Goal: Check status: Check status

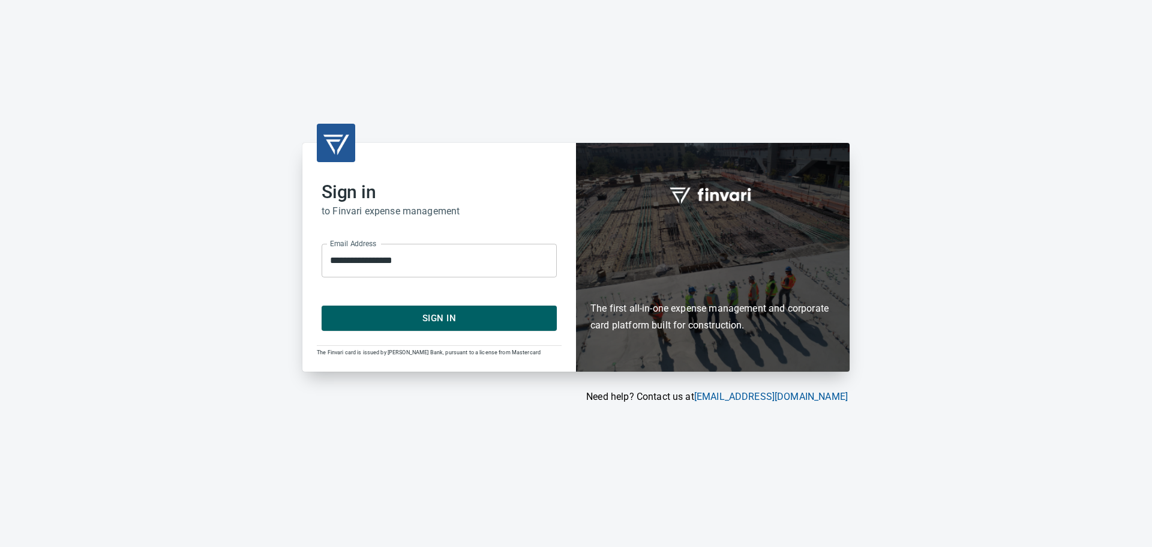
click at [445, 314] on span "Sign In" at bounding box center [439, 318] width 209 height 16
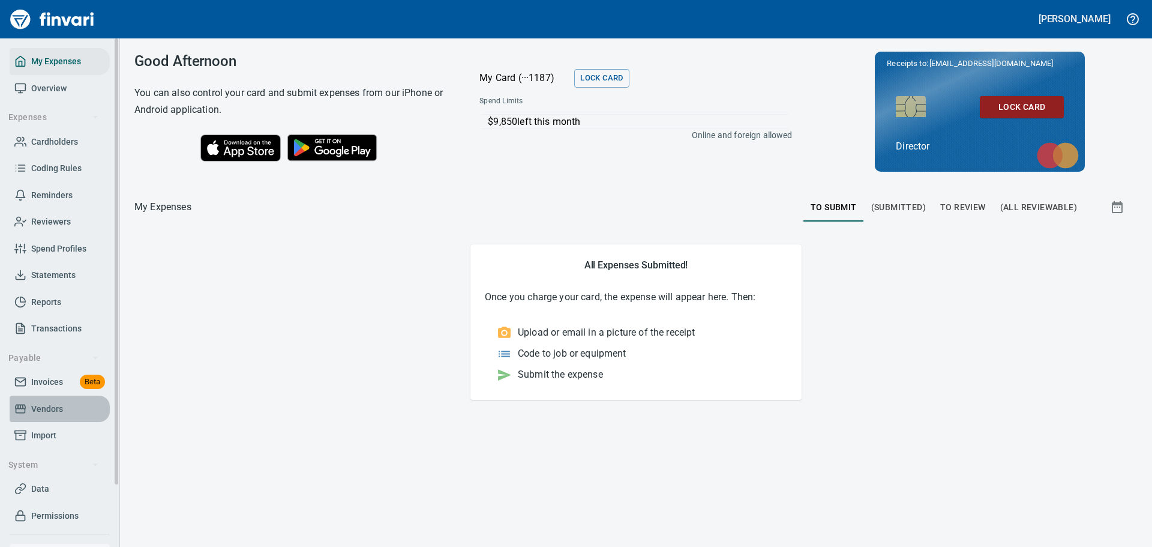
click at [37, 403] on span "Vendors" at bounding box center [47, 408] width 32 height 15
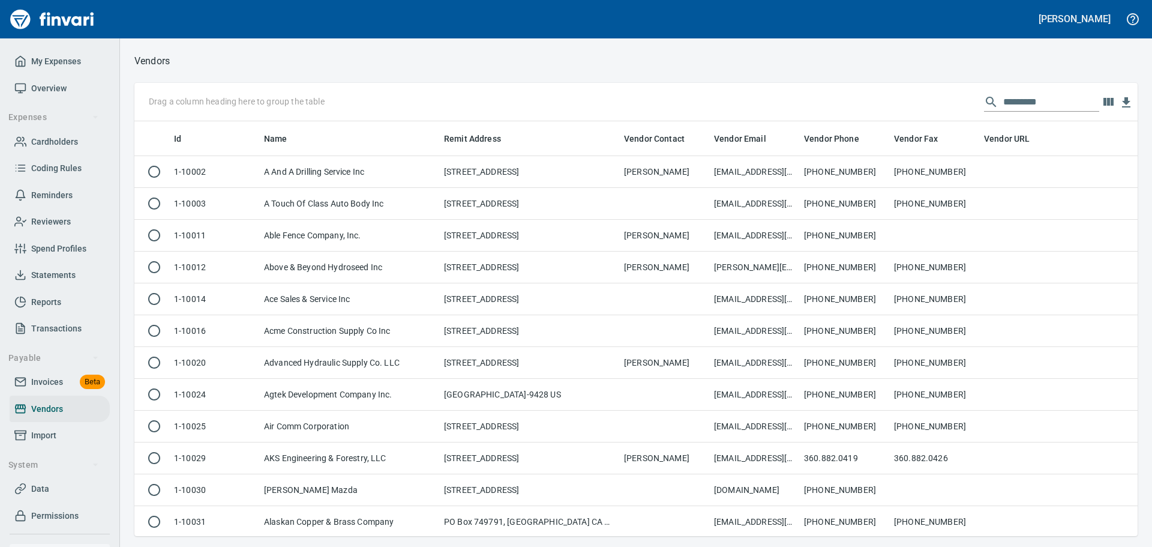
scroll to position [406, 985]
click at [1005, 105] on input "text" at bounding box center [1051, 101] width 96 height 19
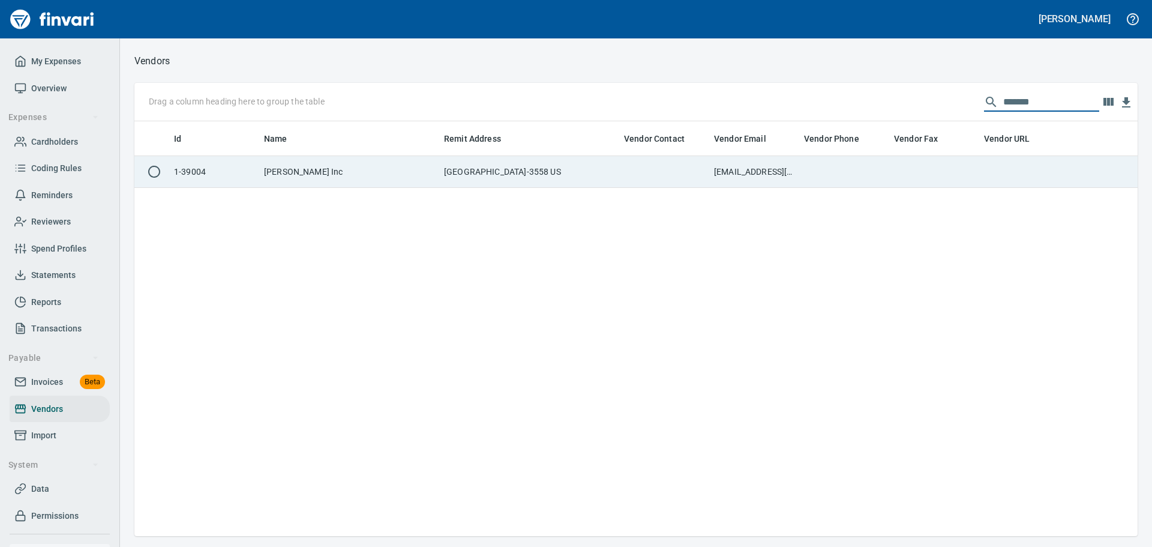
type input "*******"
click at [317, 170] on td "Trimble Inc" at bounding box center [349, 172] width 180 height 32
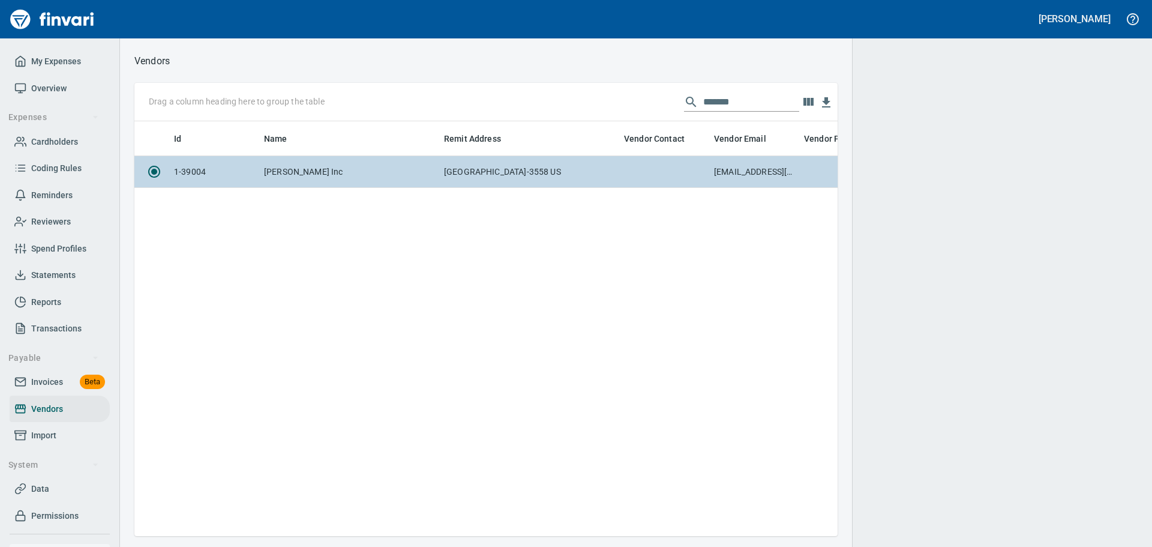
scroll to position [397, 694]
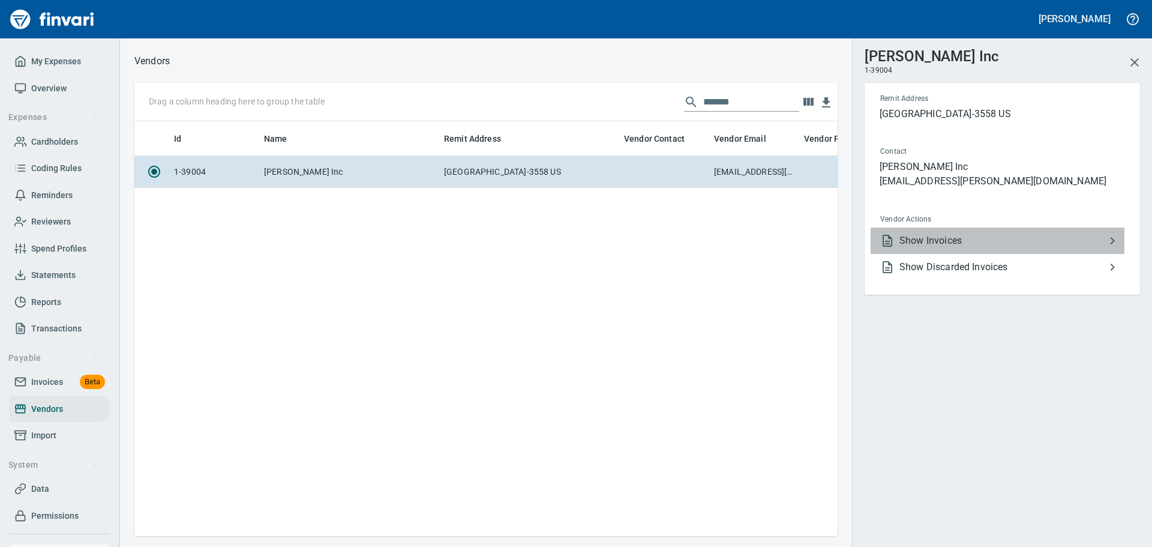
click at [1033, 237] on span "Show Invoices" at bounding box center [1002, 240] width 206 height 14
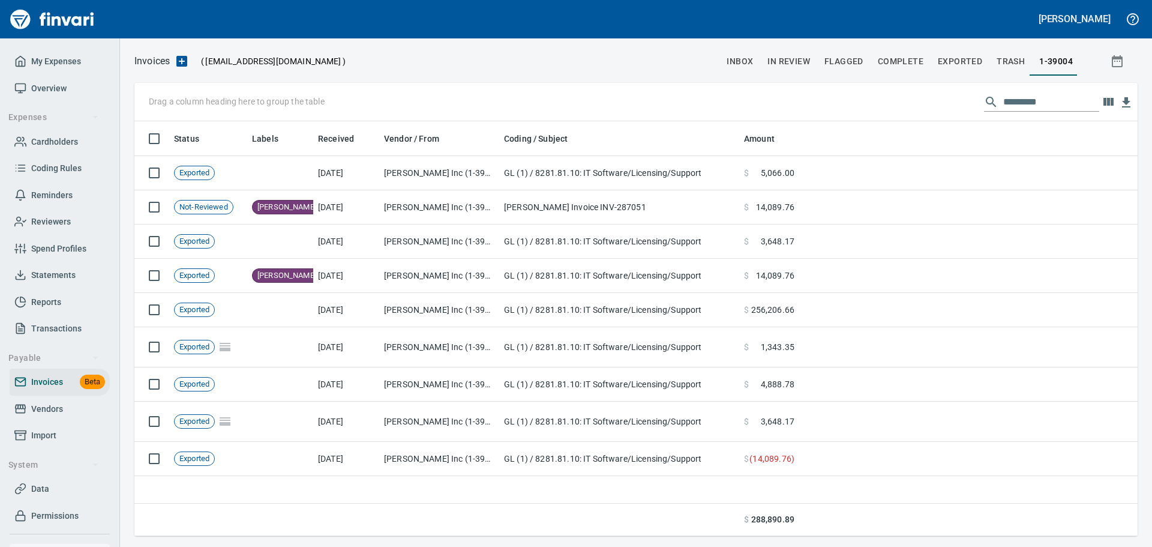
scroll to position [406, 994]
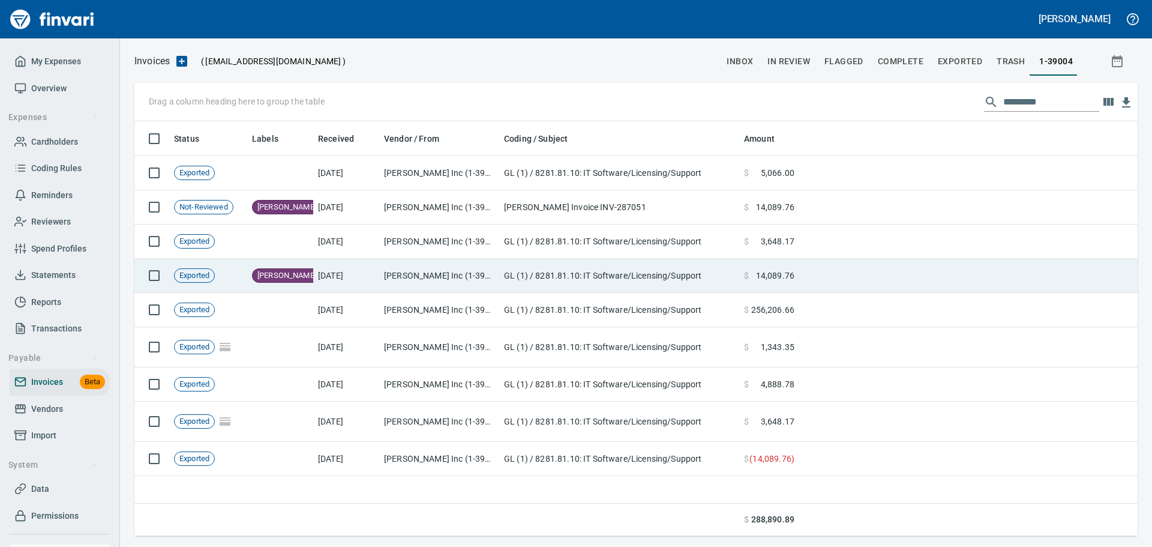
click at [492, 271] on td "Trimble Inc (1-39004)" at bounding box center [439, 276] width 120 height 34
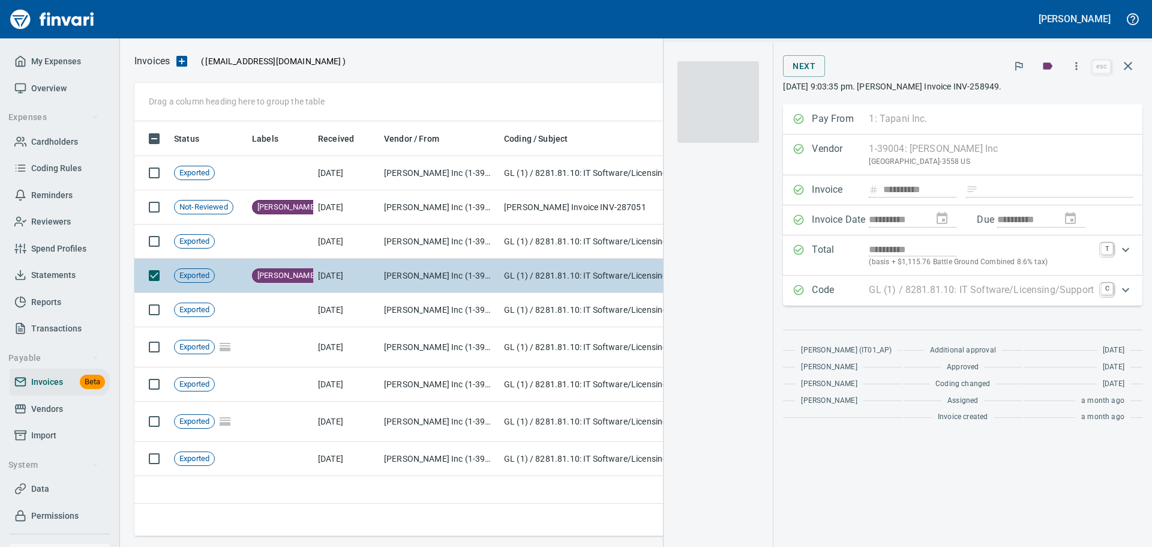
scroll to position [406, 994]
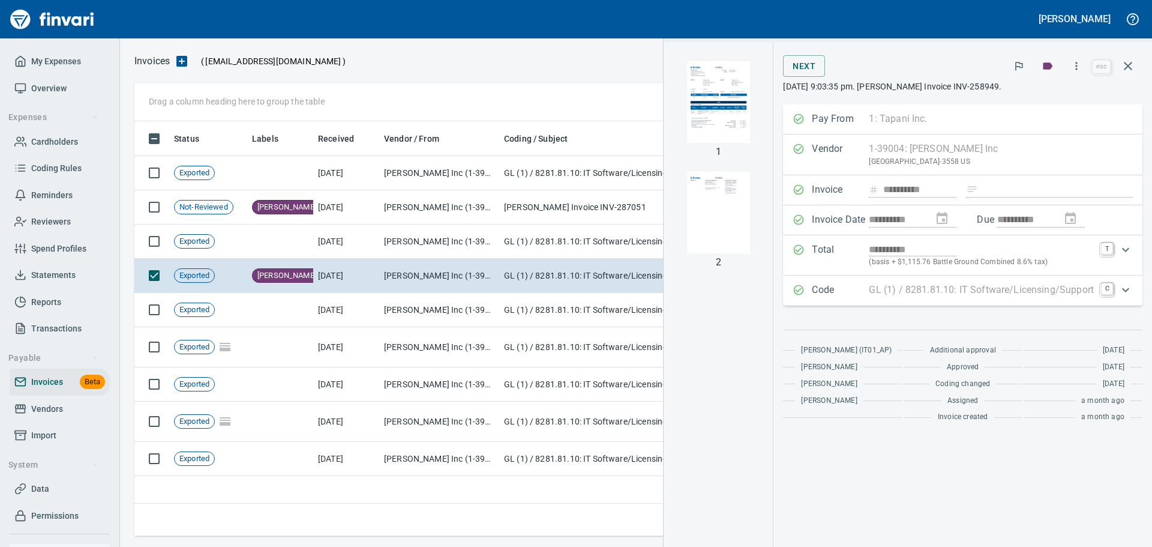
click at [710, 98] on img "button" at bounding box center [718, 102] width 82 height 82
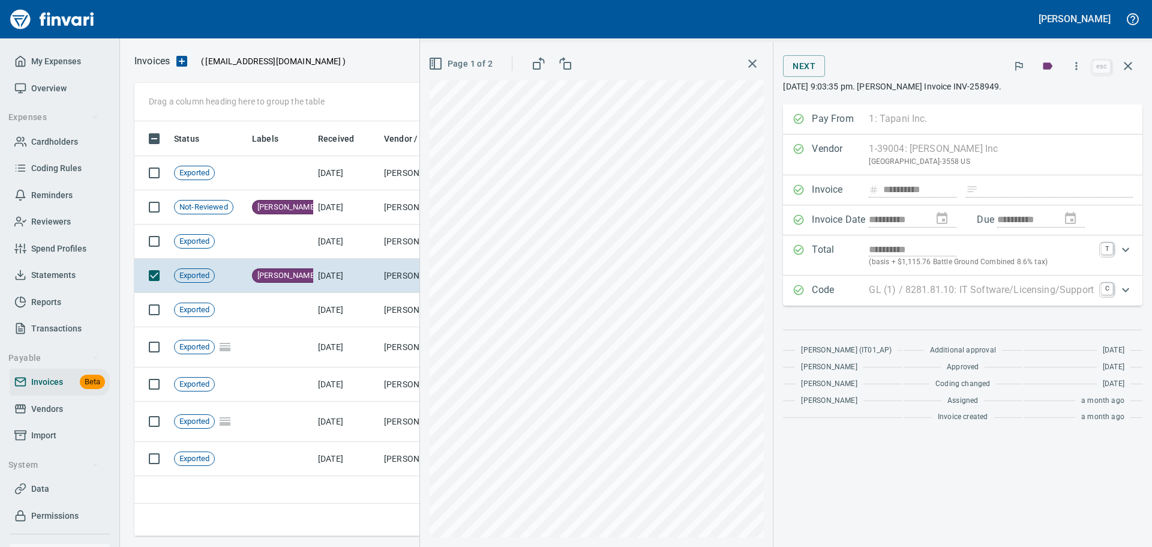
click at [760, 64] on icon "button" at bounding box center [752, 63] width 14 height 14
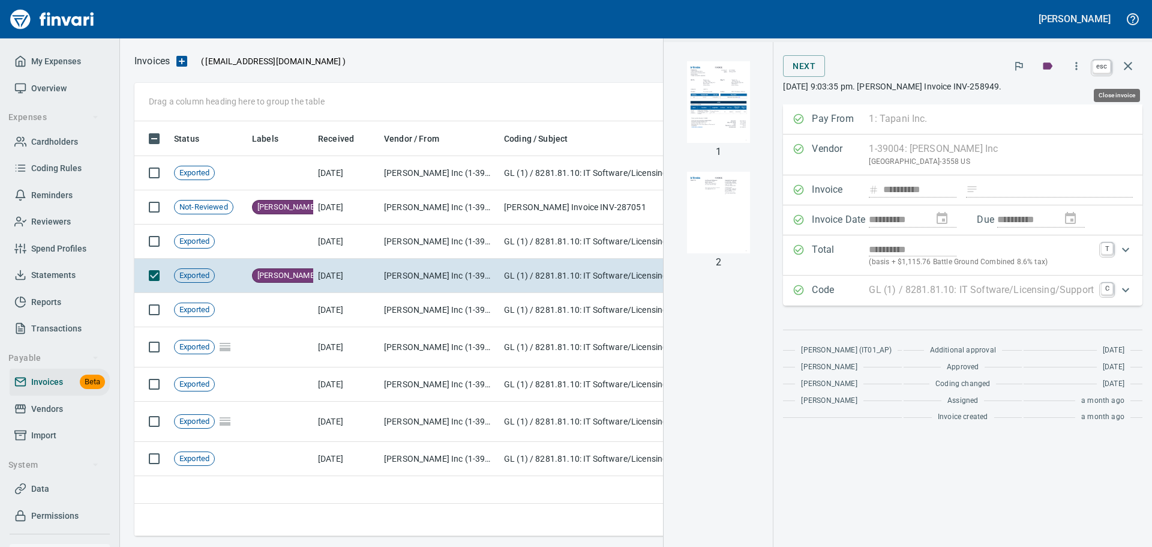
click at [1127, 62] on icon "button" at bounding box center [1128, 66] width 14 height 14
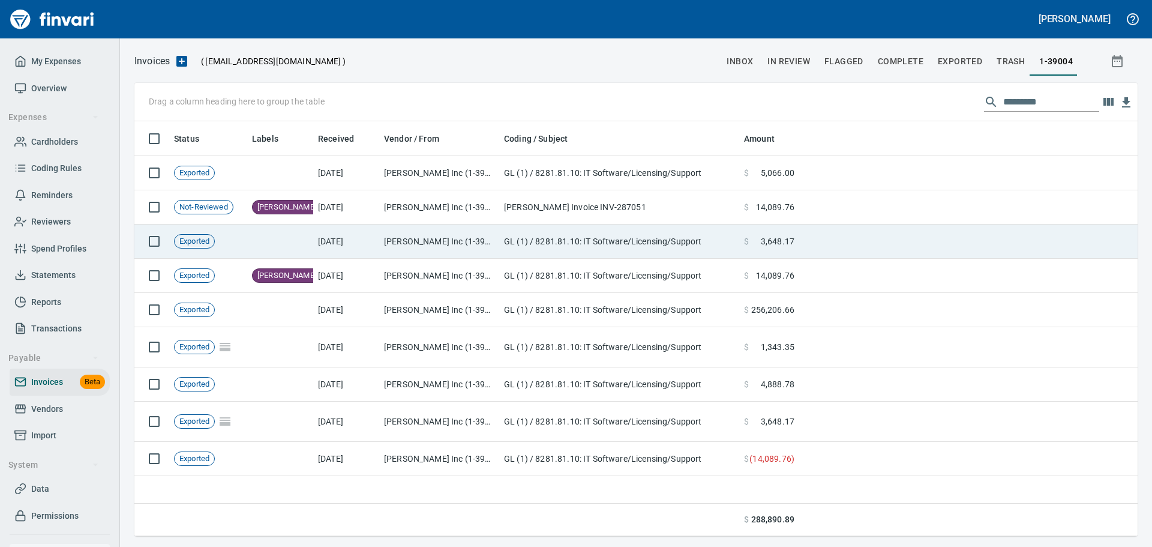
scroll to position [406, 994]
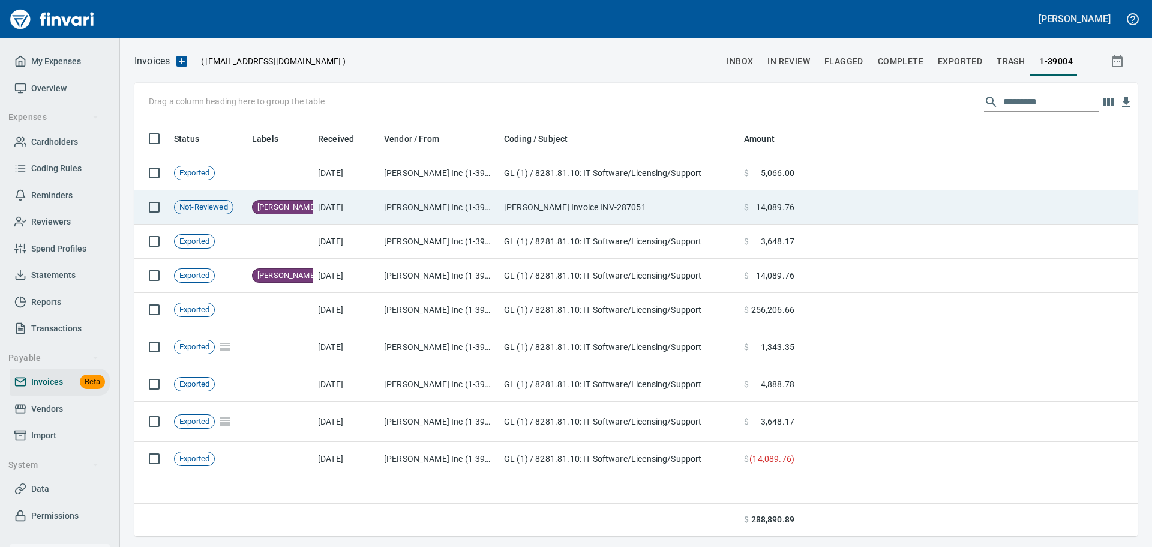
click at [529, 206] on td "Trimble Invoice INV-287051" at bounding box center [619, 207] width 240 height 34
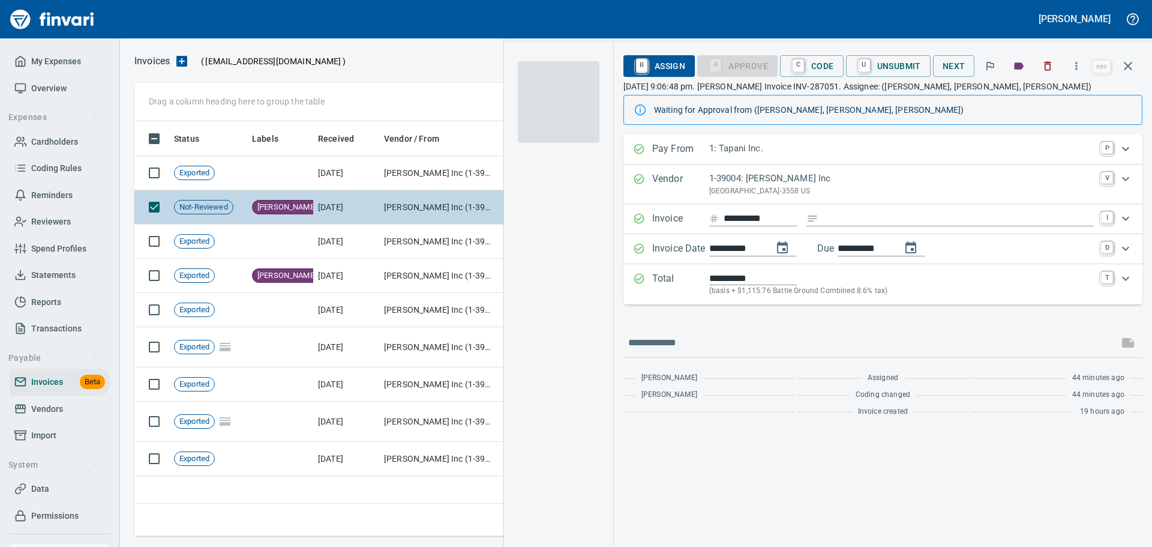
scroll to position [406, 994]
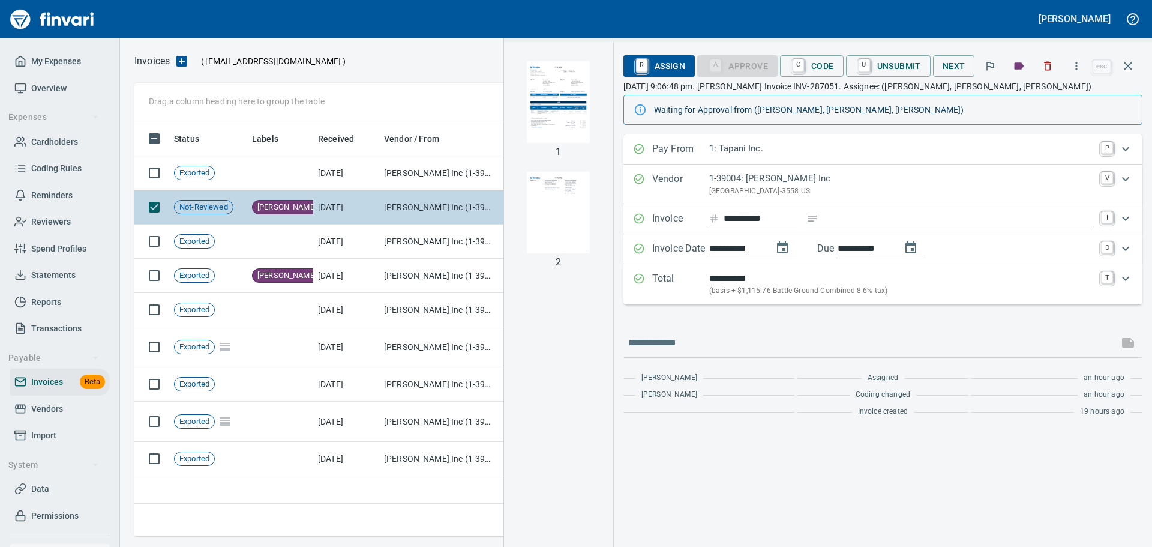
click at [351, 209] on td "9/4/2025" at bounding box center [346, 207] width 66 height 34
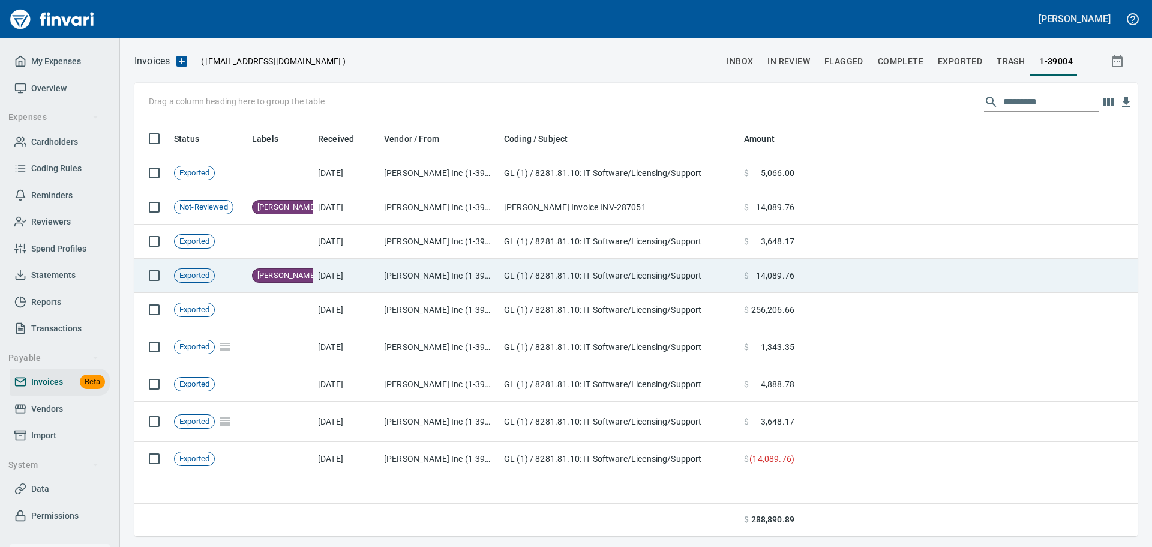
click at [367, 278] on td "8/5/2025" at bounding box center [346, 276] width 66 height 34
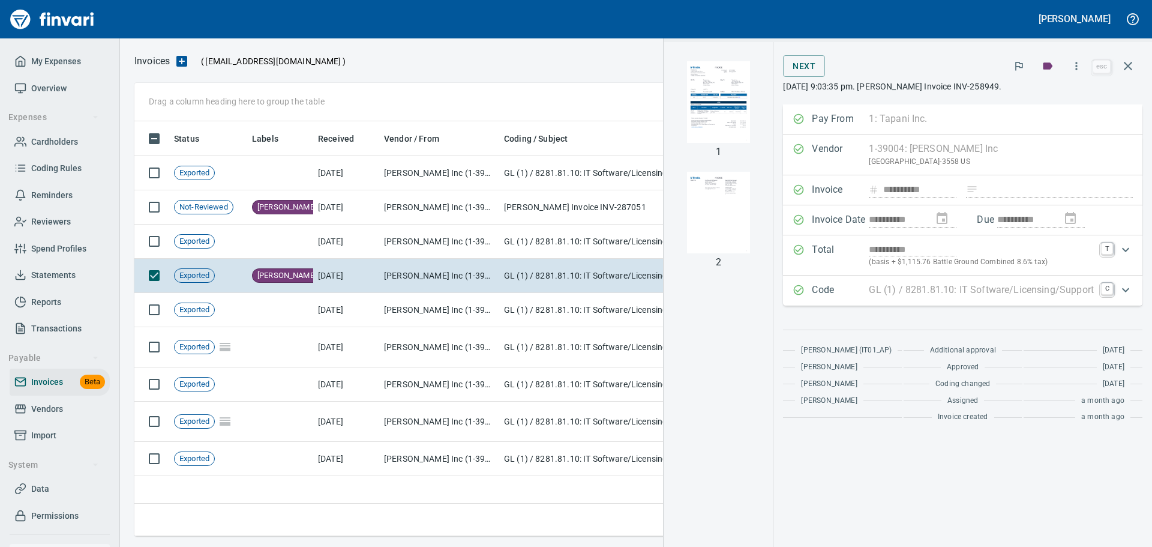
click at [715, 111] on img "button" at bounding box center [718, 102] width 82 height 82
